Goal: Task Accomplishment & Management: Use online tool/utility

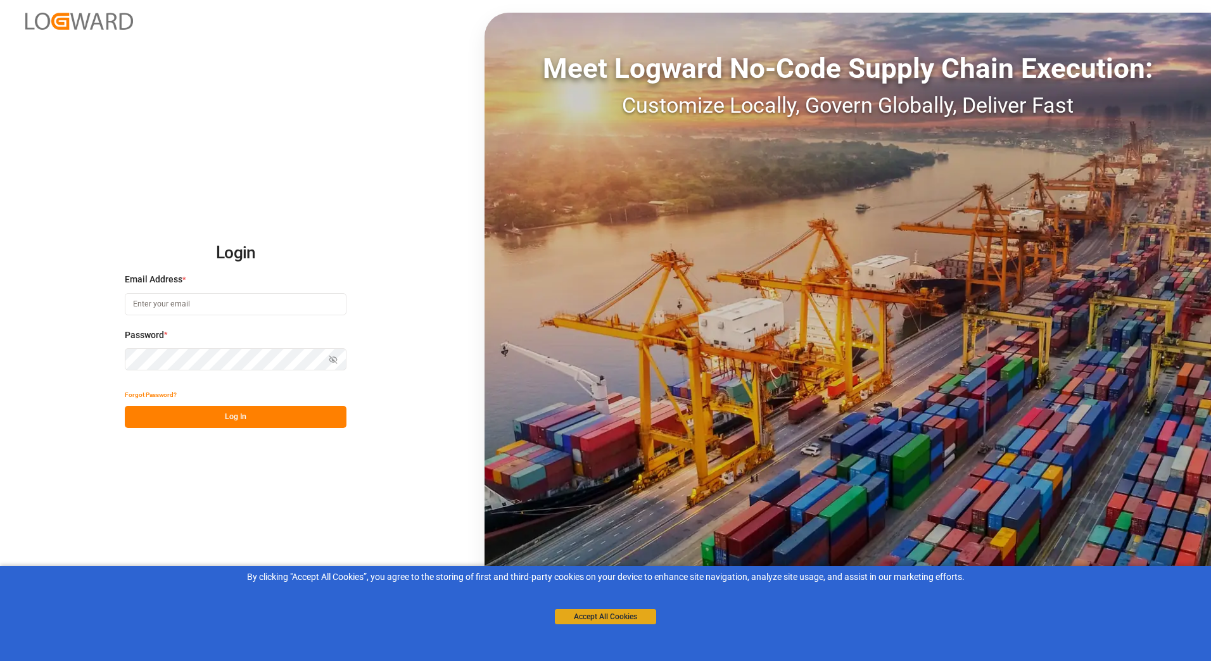
type input "[PERSON_NAME][EMAIL_ADDRESS][PERSON_NAME][DOMAIN_NAME]"
click at [632, 613] on button "Accept All Cookies" at bounding box center [605, 616] width 101 height 15
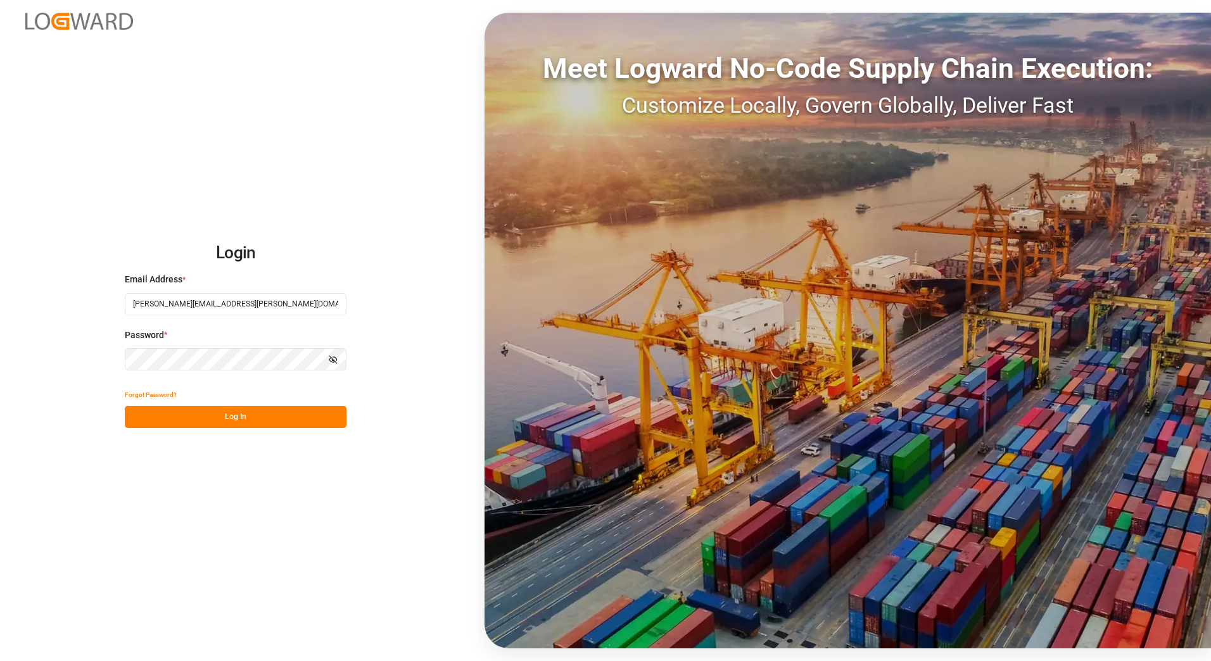
click at [237, 417] on button "Log In" at bounding box center [236, 417] width 222 height 22
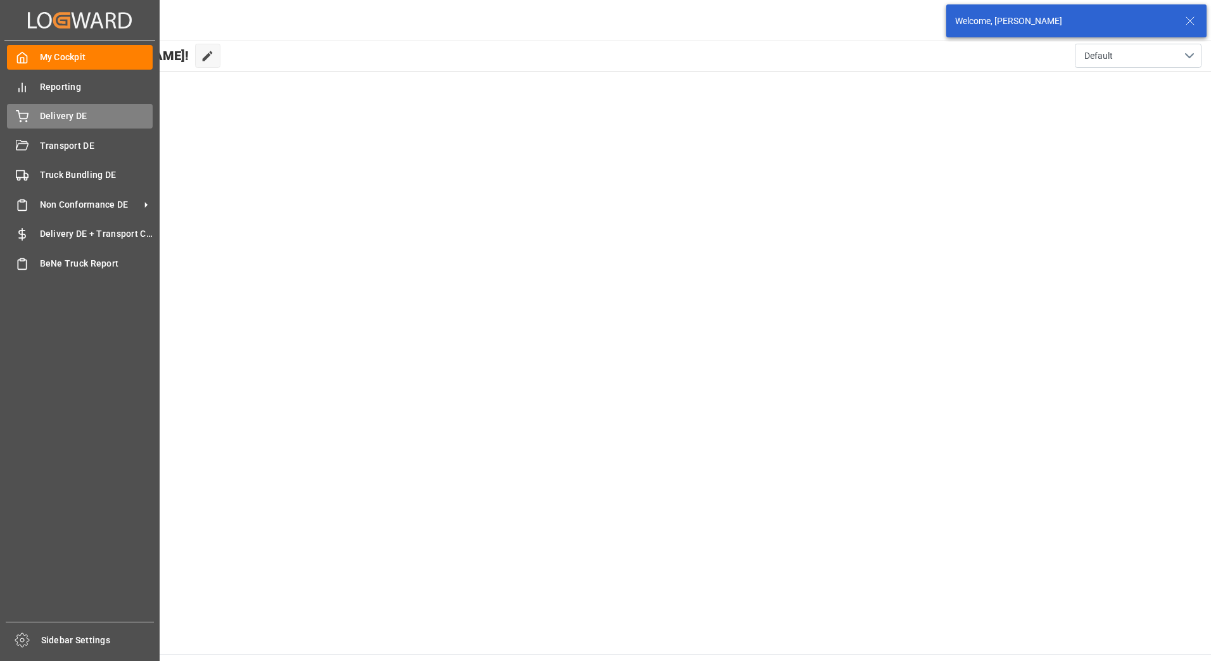
click at [23, 110] on icon at bounding box center [22, 116] width 13 height 13
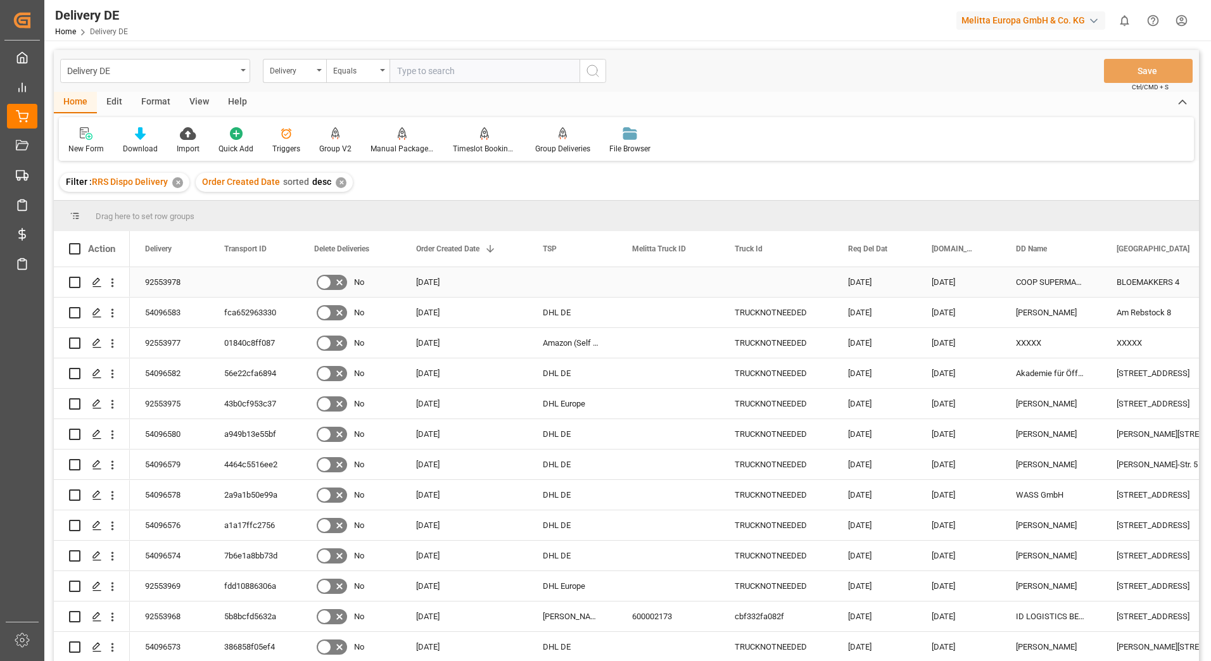
click at [73, 279] on input "Press Space to toggle row selection (unchecked)" at bounding box center [74, 282] width 11 height 11
checkbox input "true"
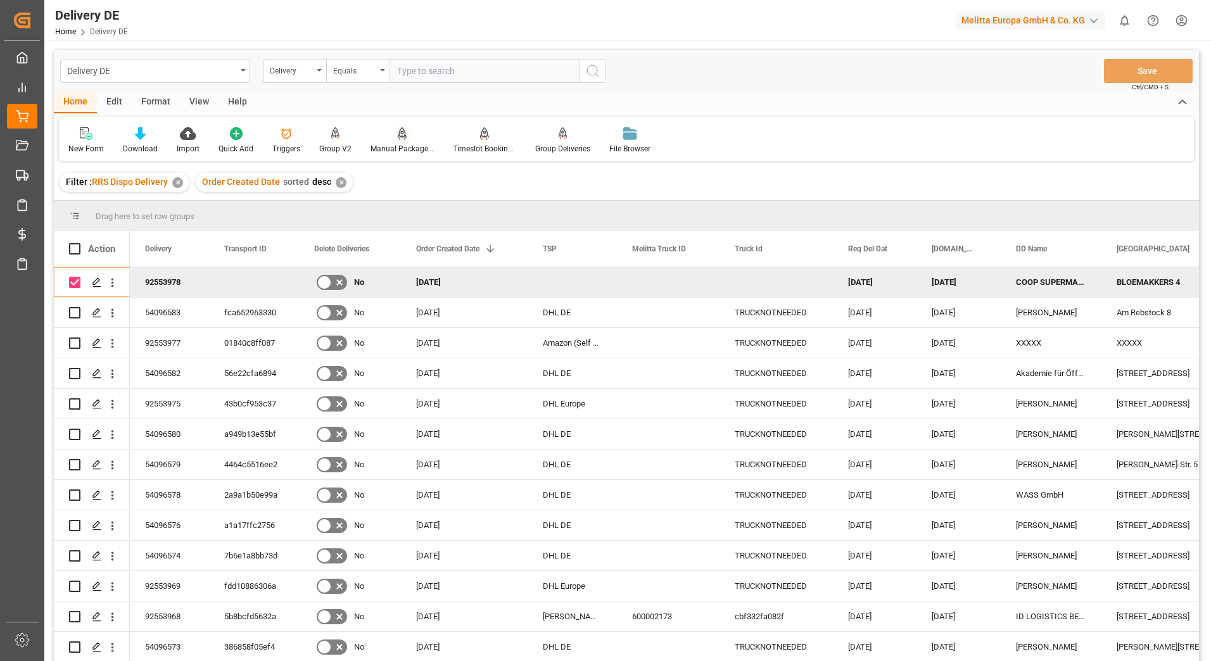
click at [401, 144] on div "Manual Package TypeDetermination" at bounding box center [402, 148] width 63 height 11
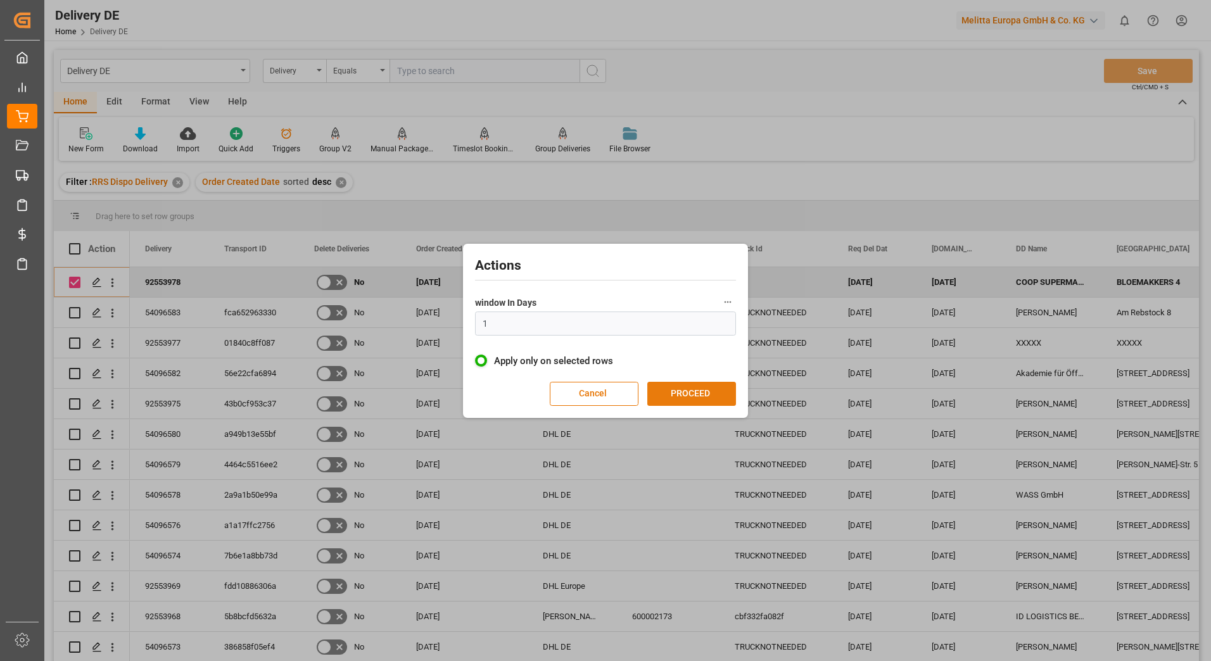
click at [668, 387] on button "PROCEED" at bounding box center [691, 394] width 89 height 24
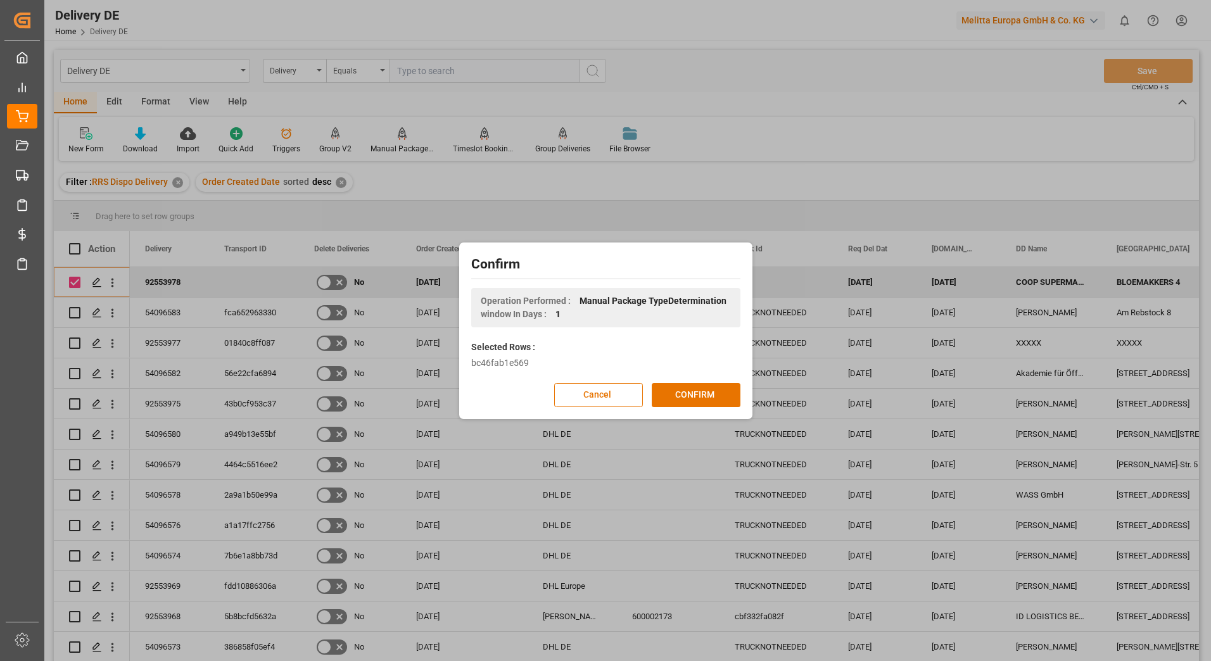
click at [668, 387] on button "CONFIRM" at bounding box center [696, 395] width 89 height 24
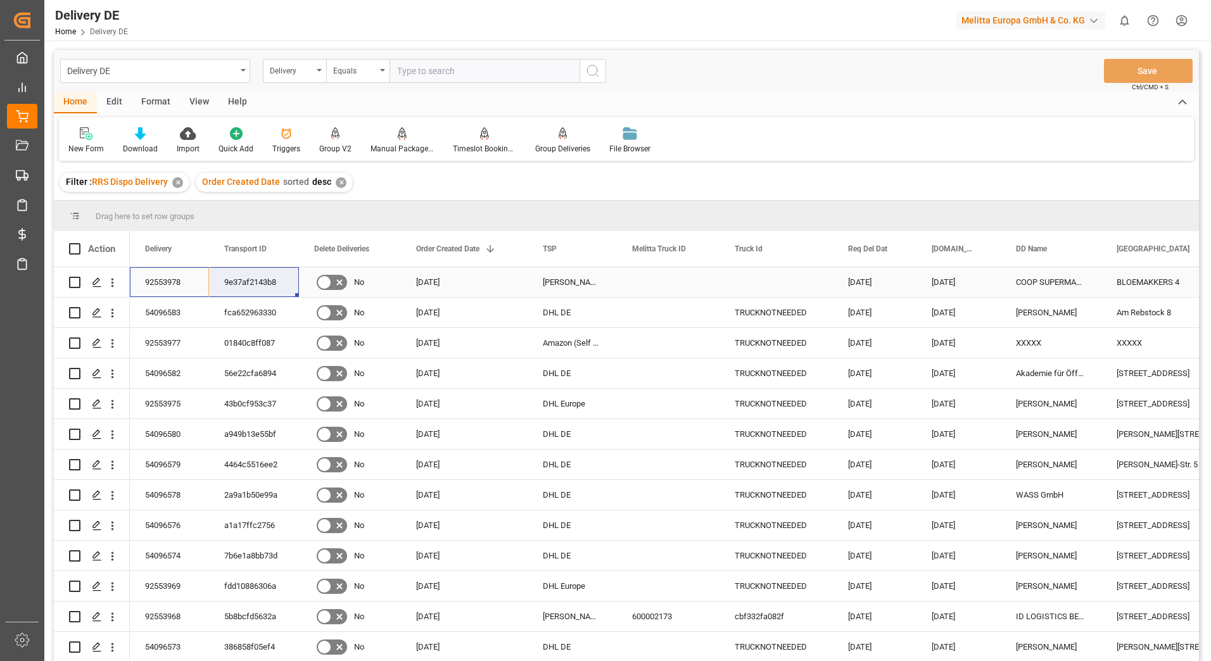
drag, startPoint x: 162, startPoint y: 280, endPoint x: 232, endPoint y: 286, distance: 70.5
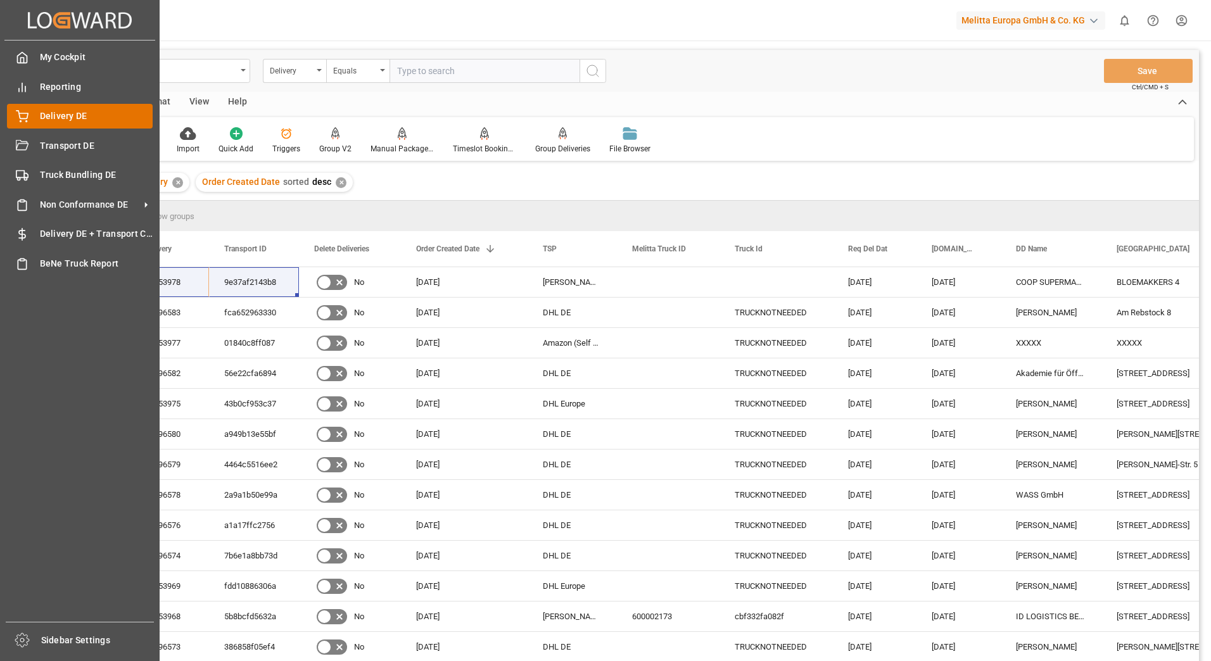
click at [23, 111] on icon at bounding box center [22, 116] width 13 height 13
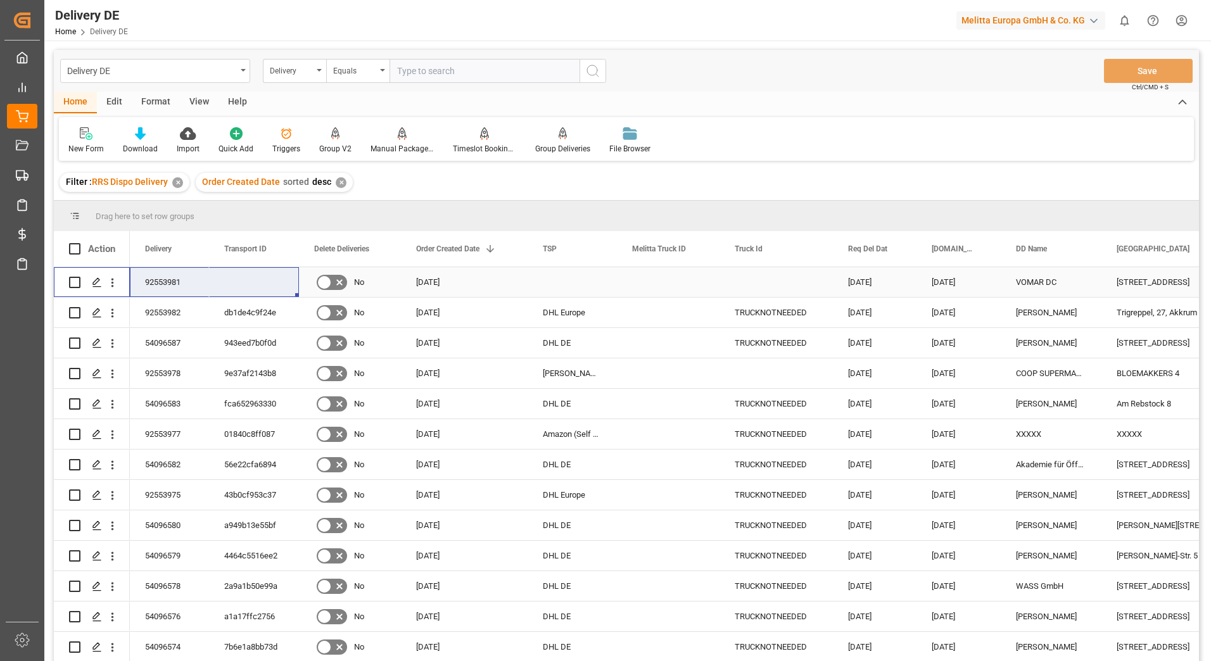
click at [78, 281] on input "Press Space to toggle row selection (unchecked)" at bounding box center [74, 282] width 11 height 11
checkbox input "true"
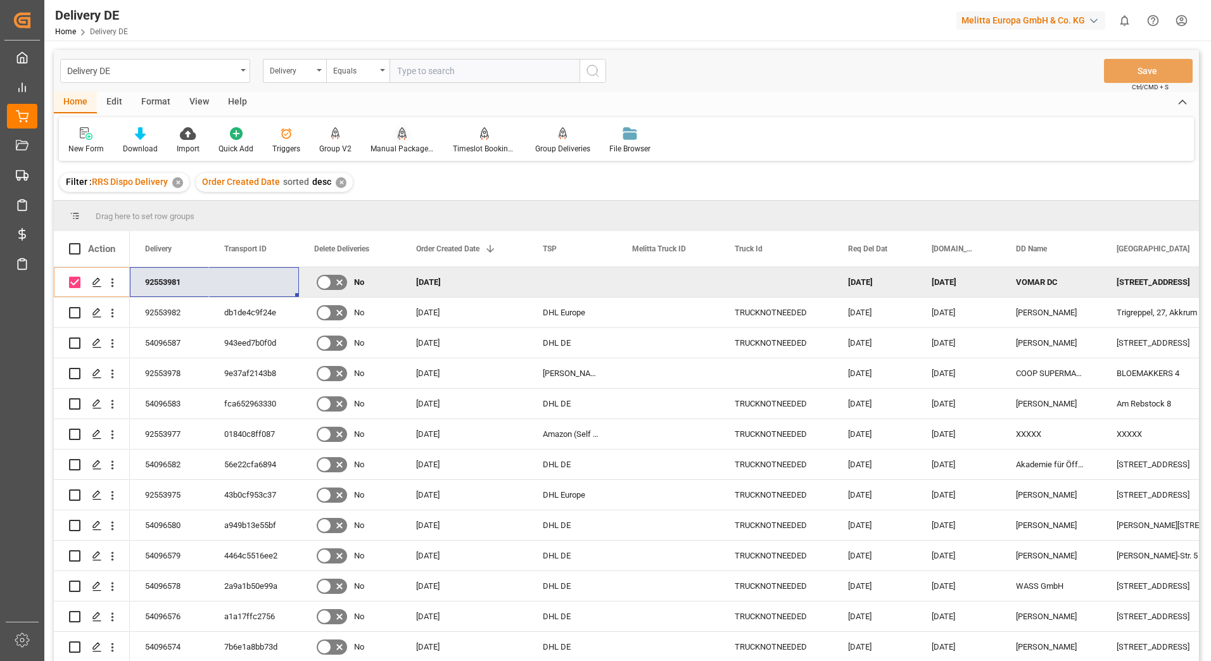
click at [404, 149] on div "Manual Package TypeDetermination" at bounding box center [402, 148] width 63 height 11
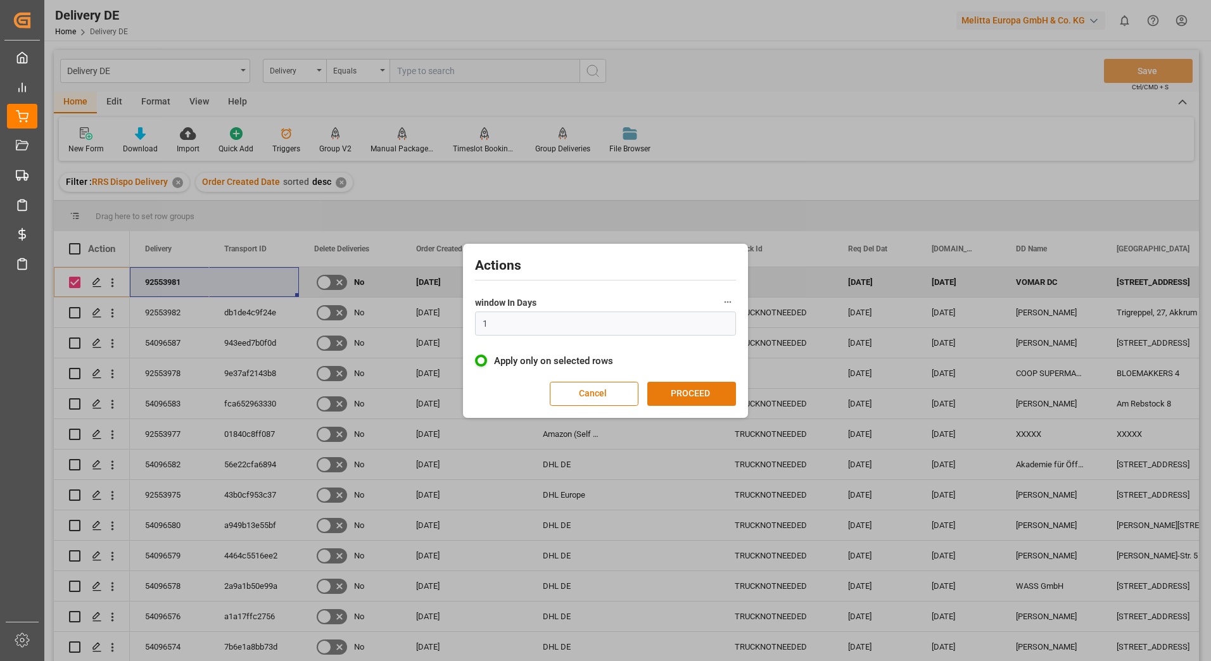
click at [685, 392] on button "PROCEED" at bounding box center [691, 394] width 89 height 24
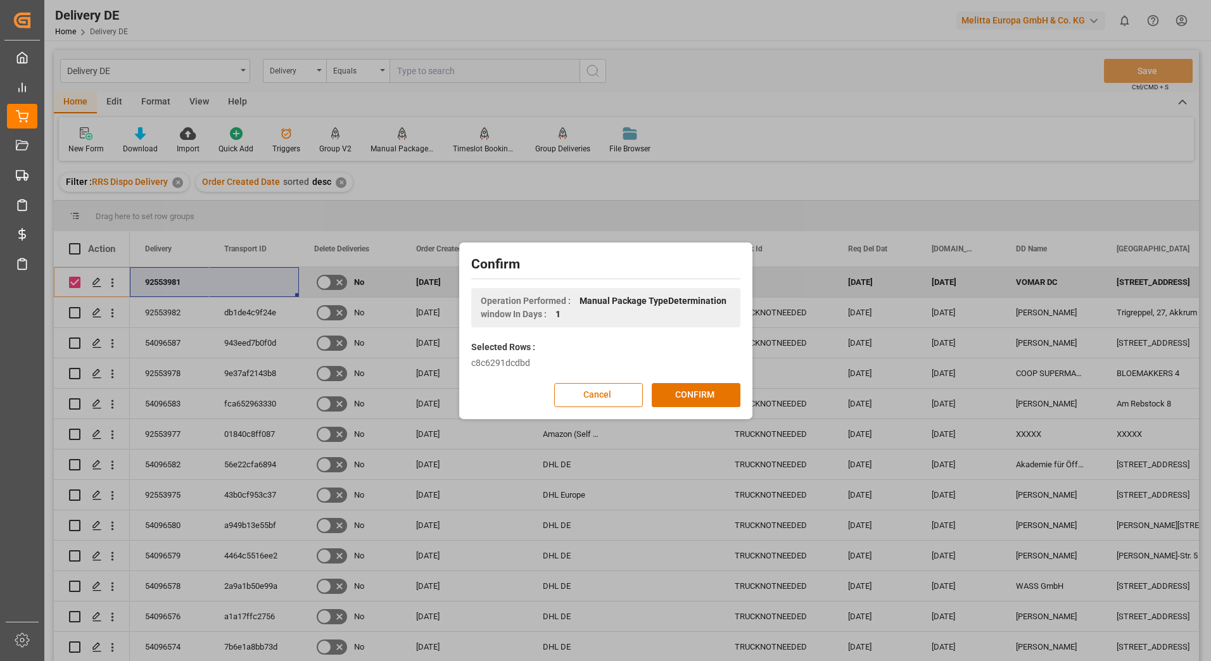
click at [685, 392] on button "CONFIRM" at bounding box center [696, 395] width 89 height 24
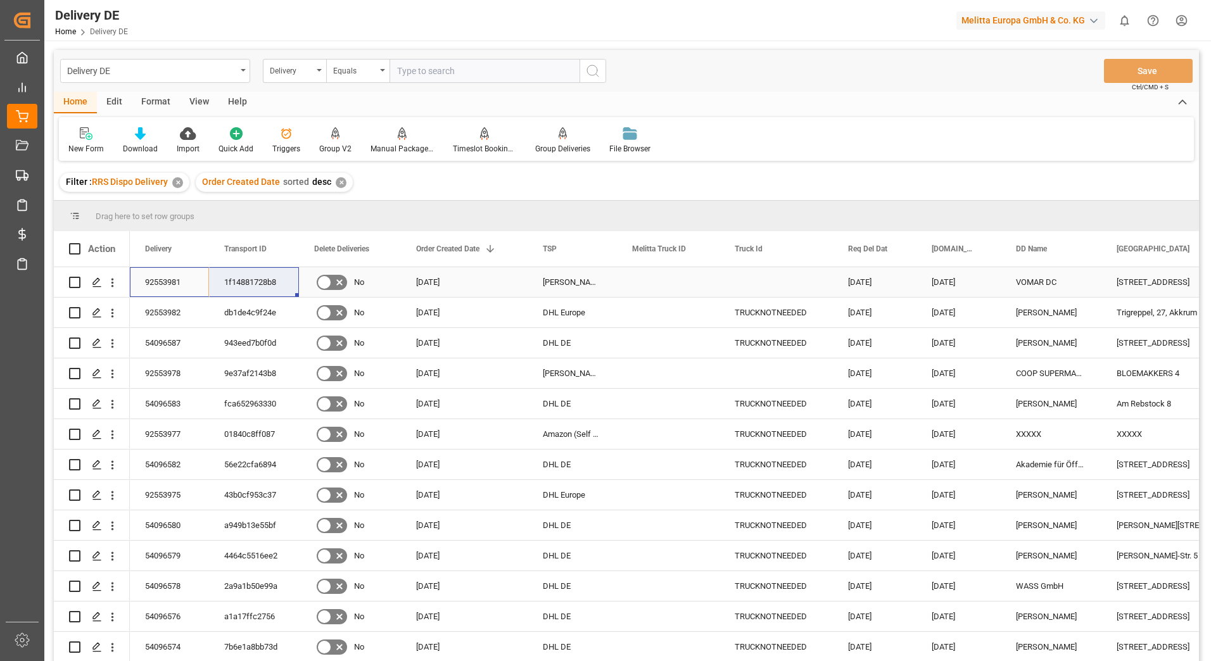
drag, startPoint x: 163, startPoint y: 281, endPoint x: 229, endPoint y: 281, distance: 65.2
